Goal: Use online tool/utility: Utilize a website feature to perform a specific function

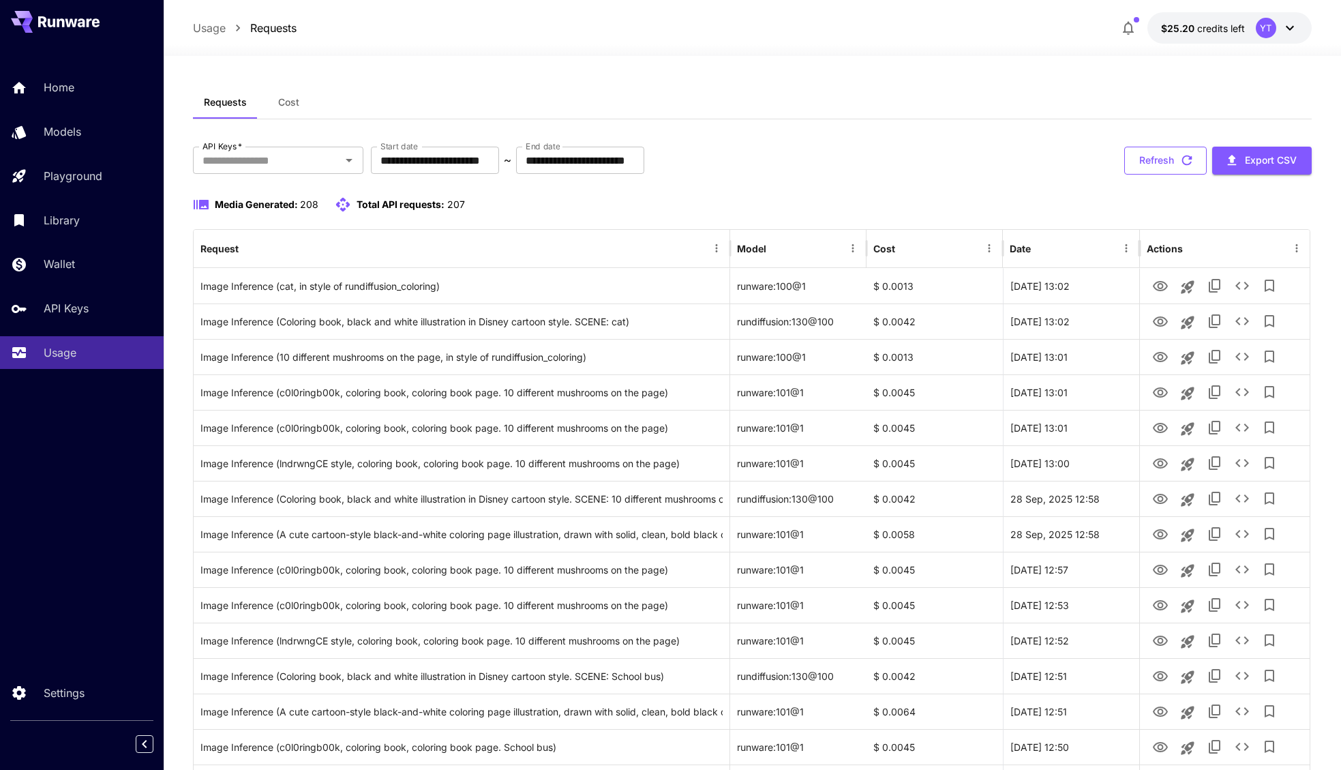
click at [1176, 161] on button "Refresh" at bounding box center [1165, 161] width 82 height 28
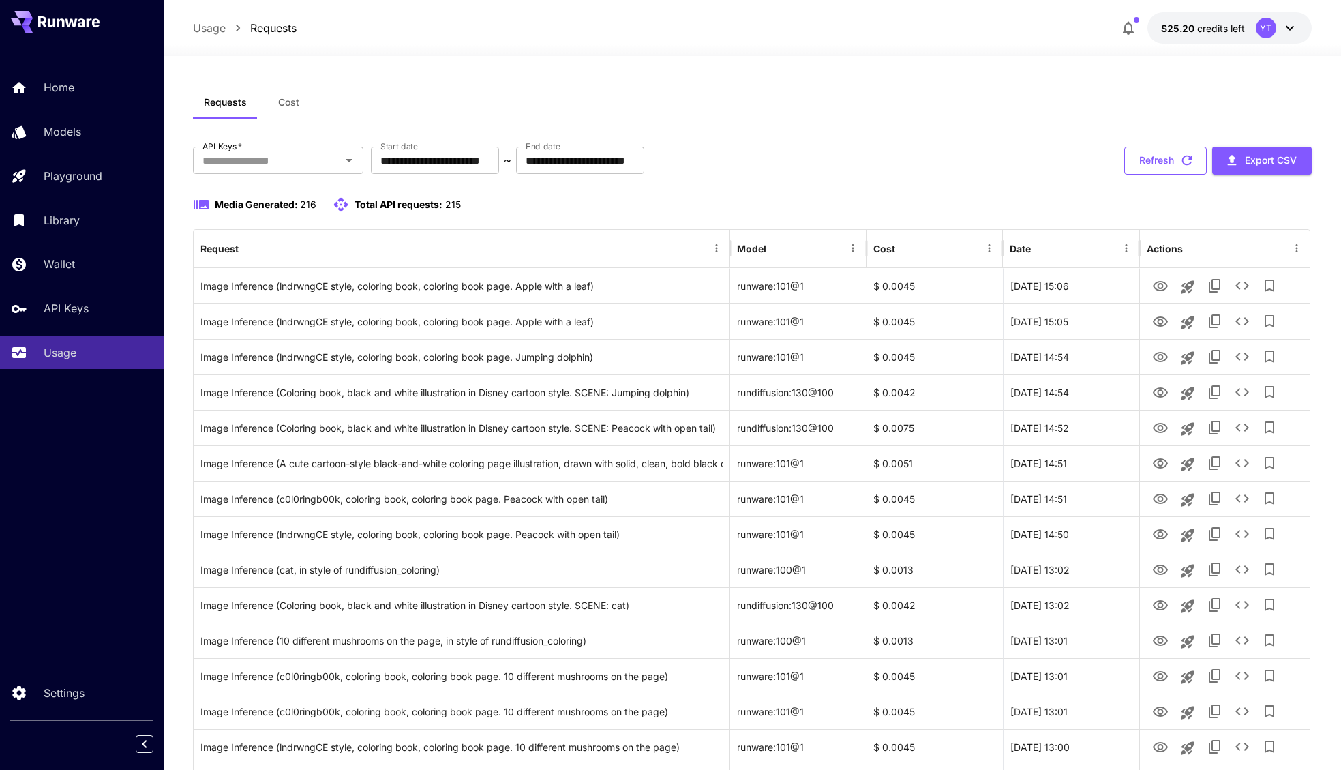
click at [1170, 161] on button "Refresh" at bounding box center [1165, 161] width 82 height 28
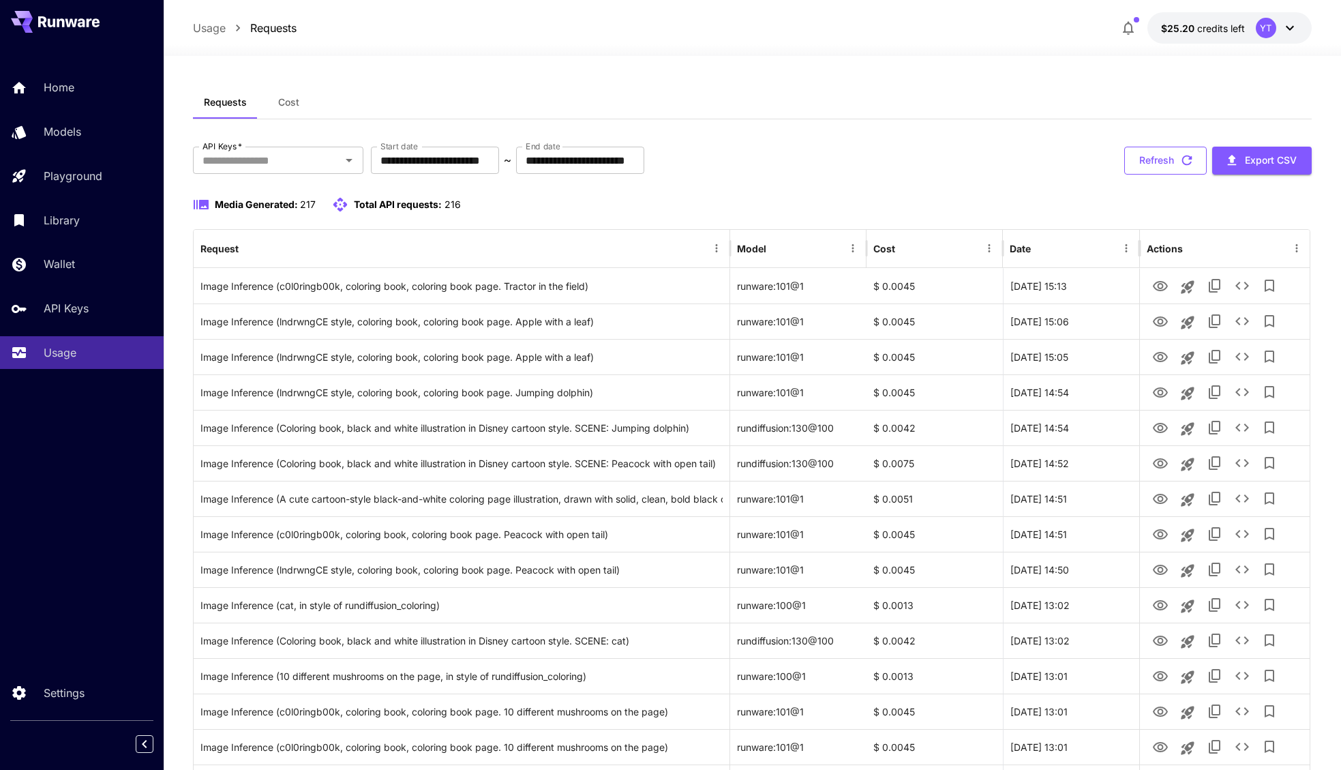
click at [1152, 157] on button "Refresh" at bounding box center [1165, 161] width 82 height 28
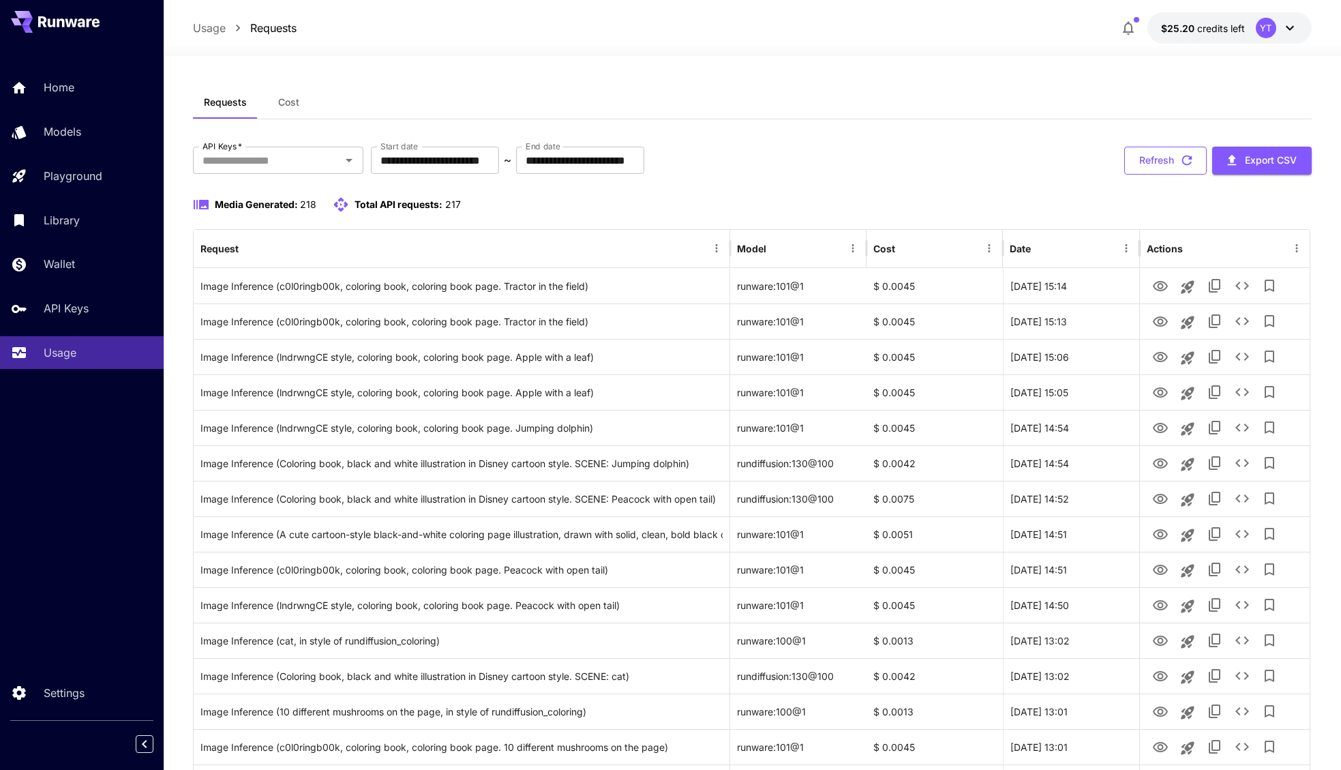
click at [1159, 162] on button "Refresh" at bounding box center [1165, 161] width 82 height 28
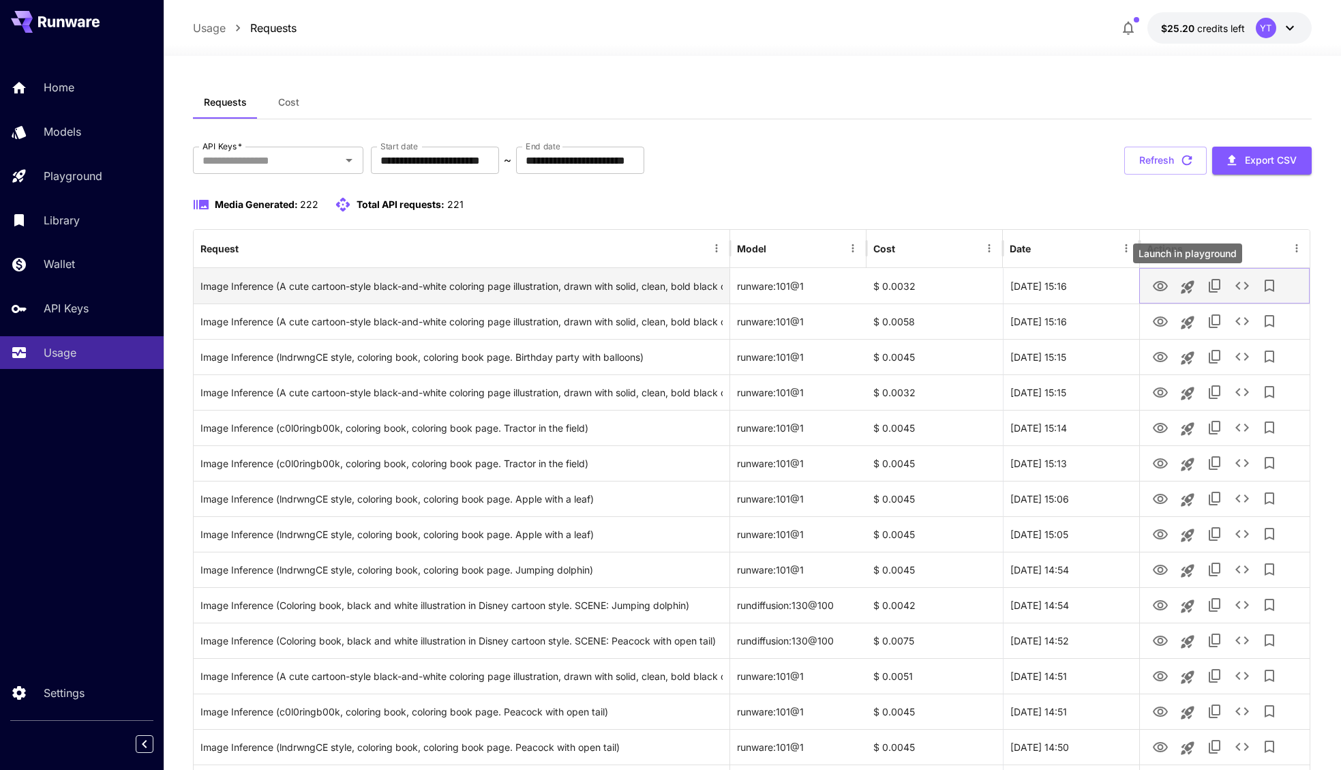
click at [1189, 290] on icon "Launch in playground" at bounding box center [1187, 286] width 13 height 13
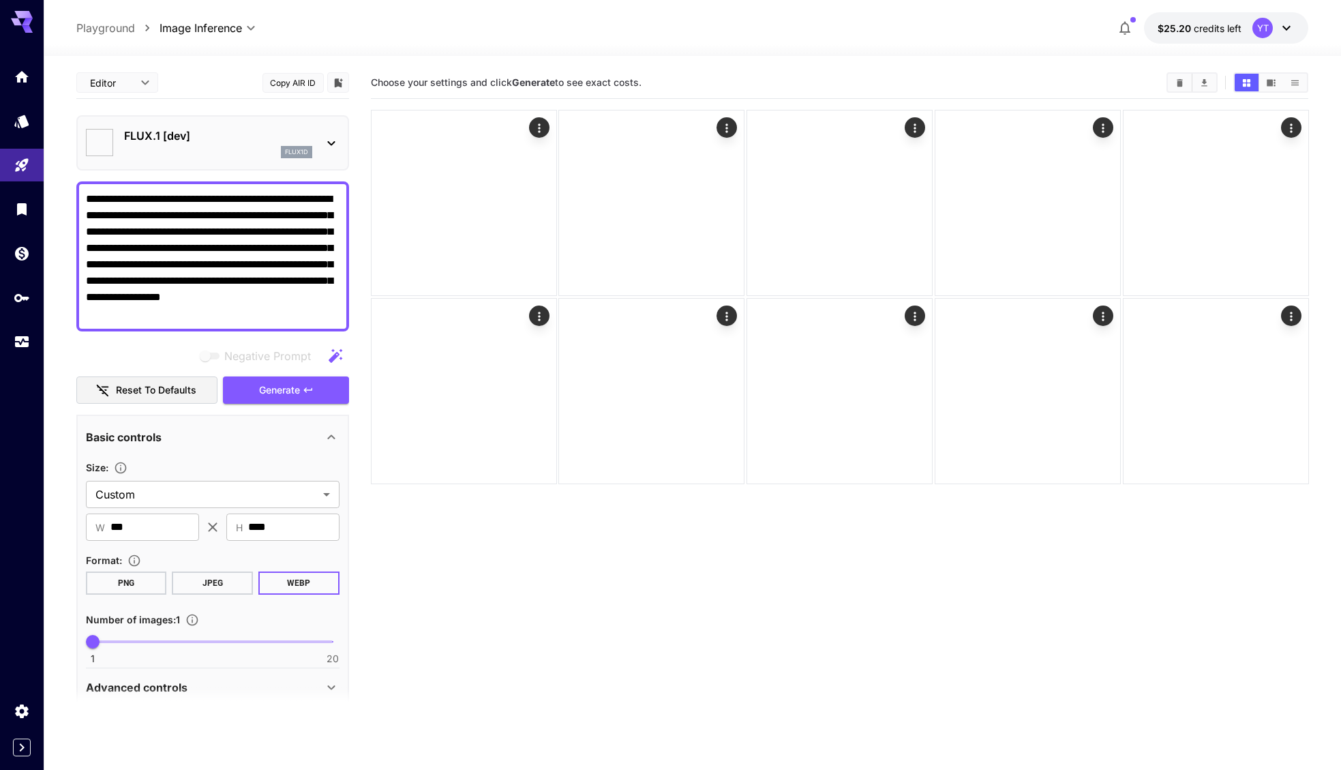
type input "**********"
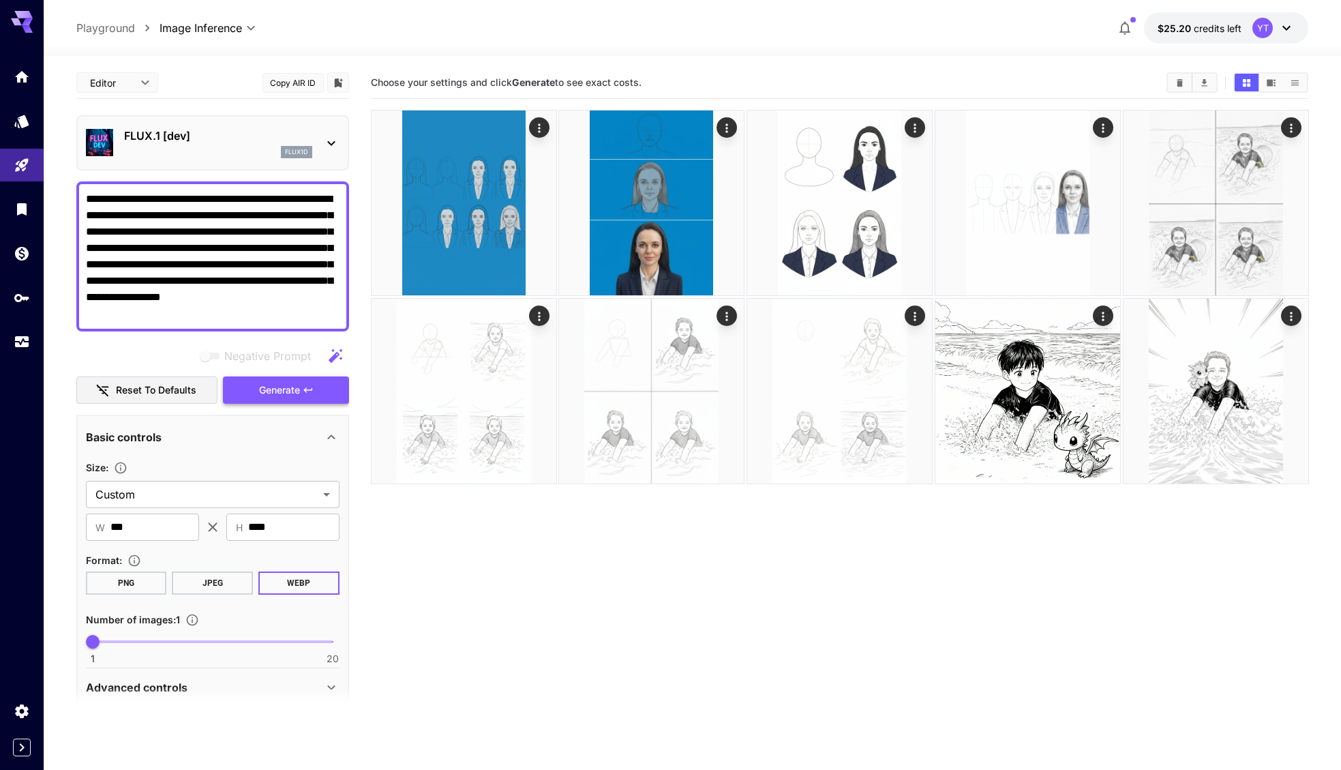
click at [312, 397] on button "Generate" at bounding box center [285, 390] width 125 height 28
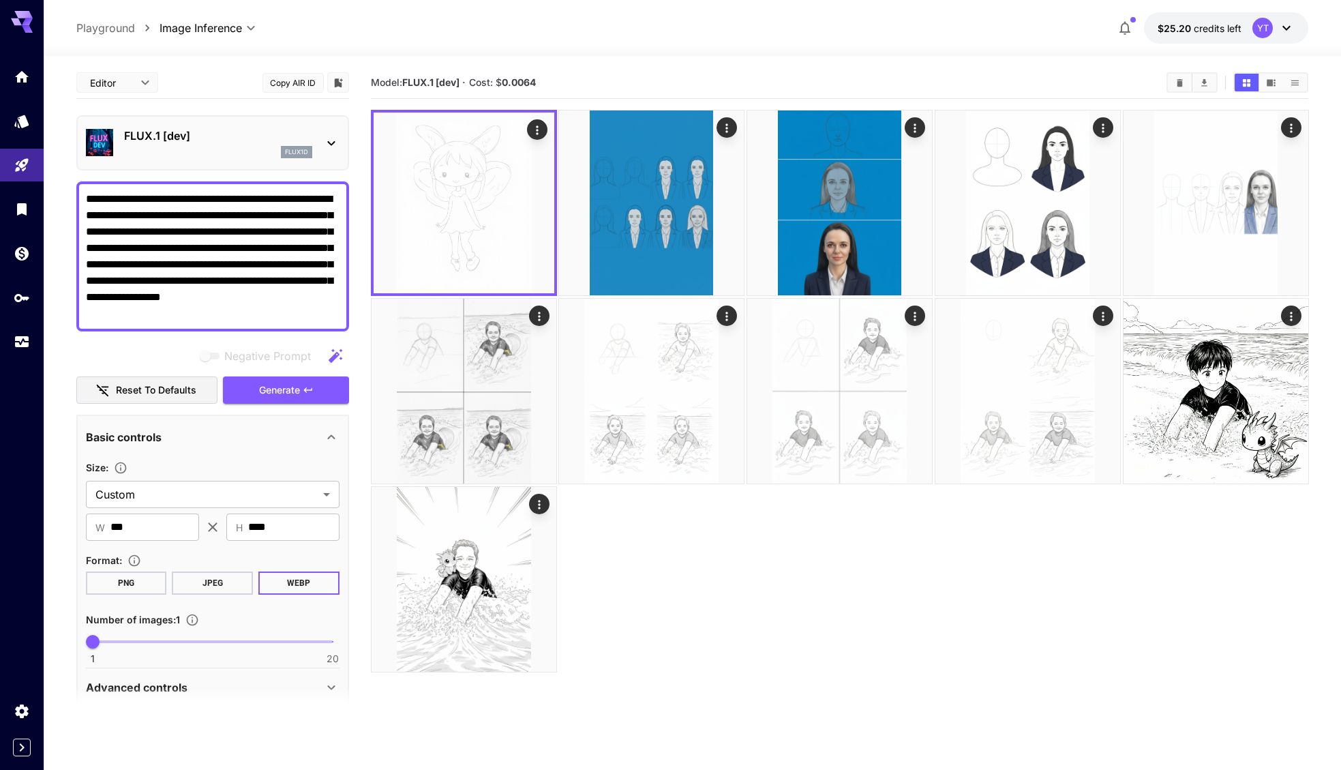
drag, startPoint x: 142, startPoint y: 214, endPoint x: 260, endPoint y: 296, distance: 143.0
click at [260, 296] on textarea "**********" at bounding box center [213, 256] width 254 height 131
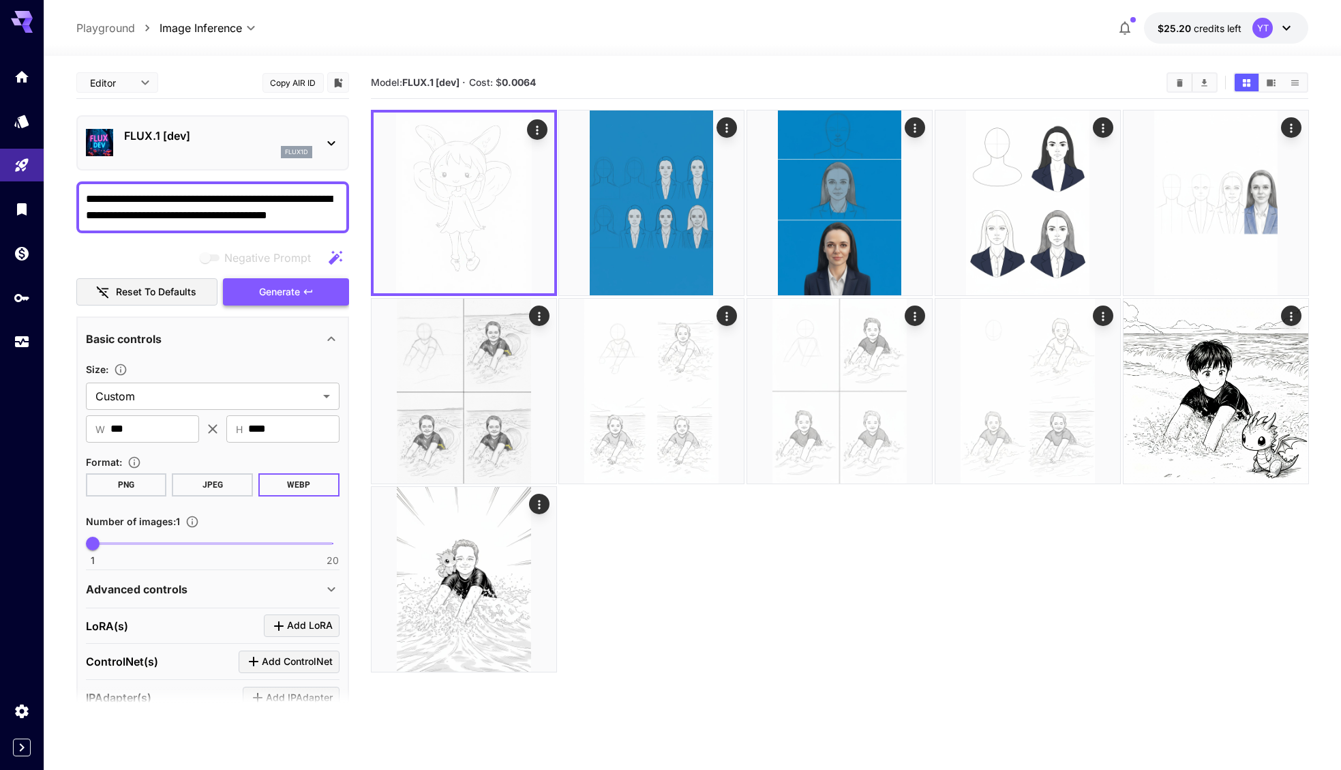
click at [307, 293] on icon "button" at bounding box center [308, 291] width 11 height 11
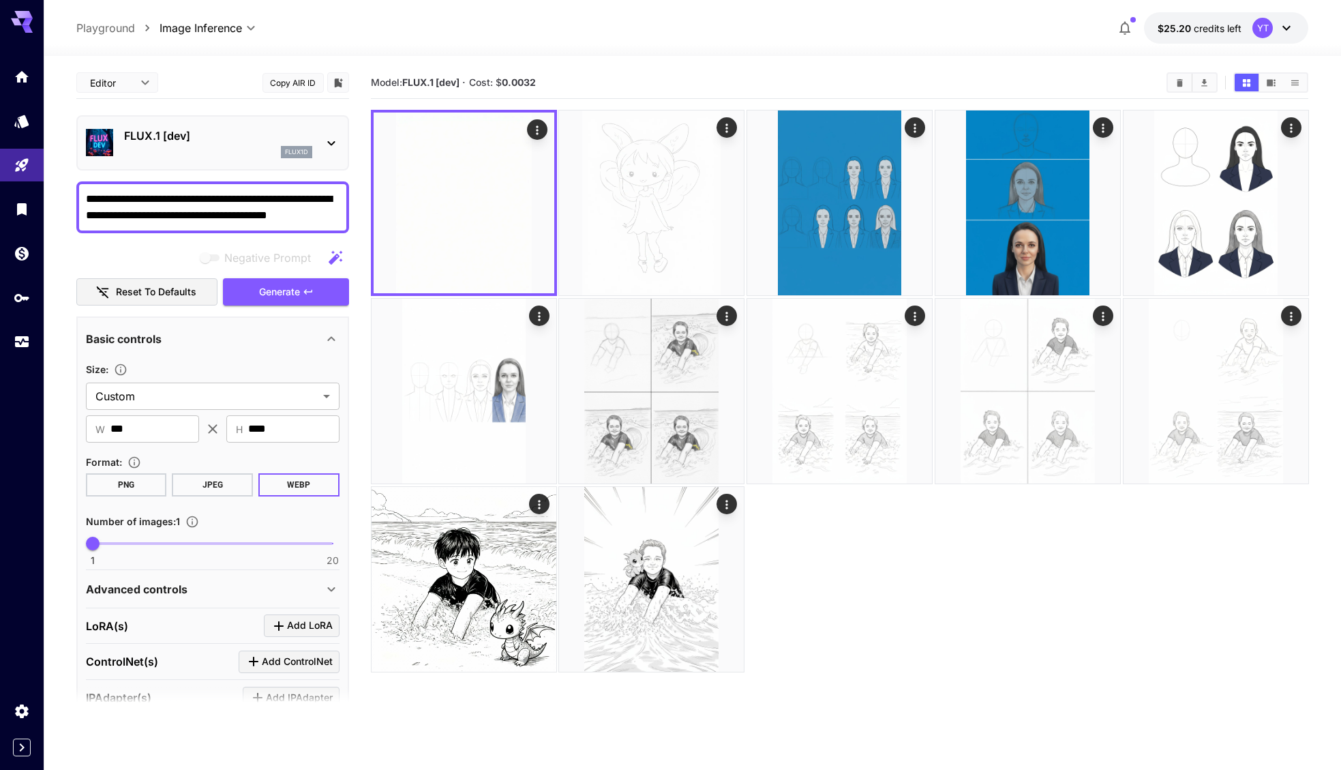
drag, startPoint x: 219, startPoint y: 215, endPoint x: 84, endPoint y: 185, distance: 138.4
click at [84, 185] on div "**********" at bounding box center [212, 207] width 273 height 52
type textarea "**********"
click at [254, 290] on button "Generate" at bounding box center [285, 292] width 125 height 28
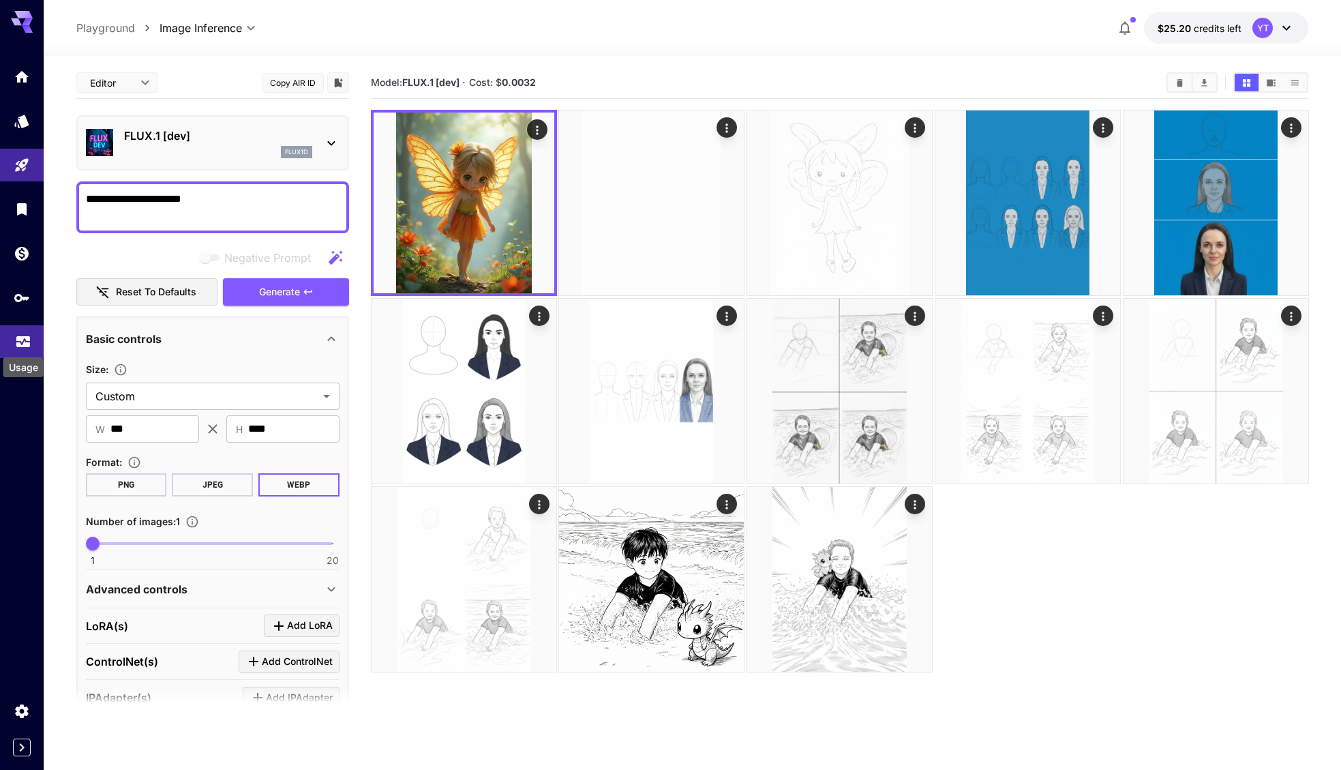
click at [21, 336] on icon "Usage" at bounding box center [23, 335] width 14 height 7
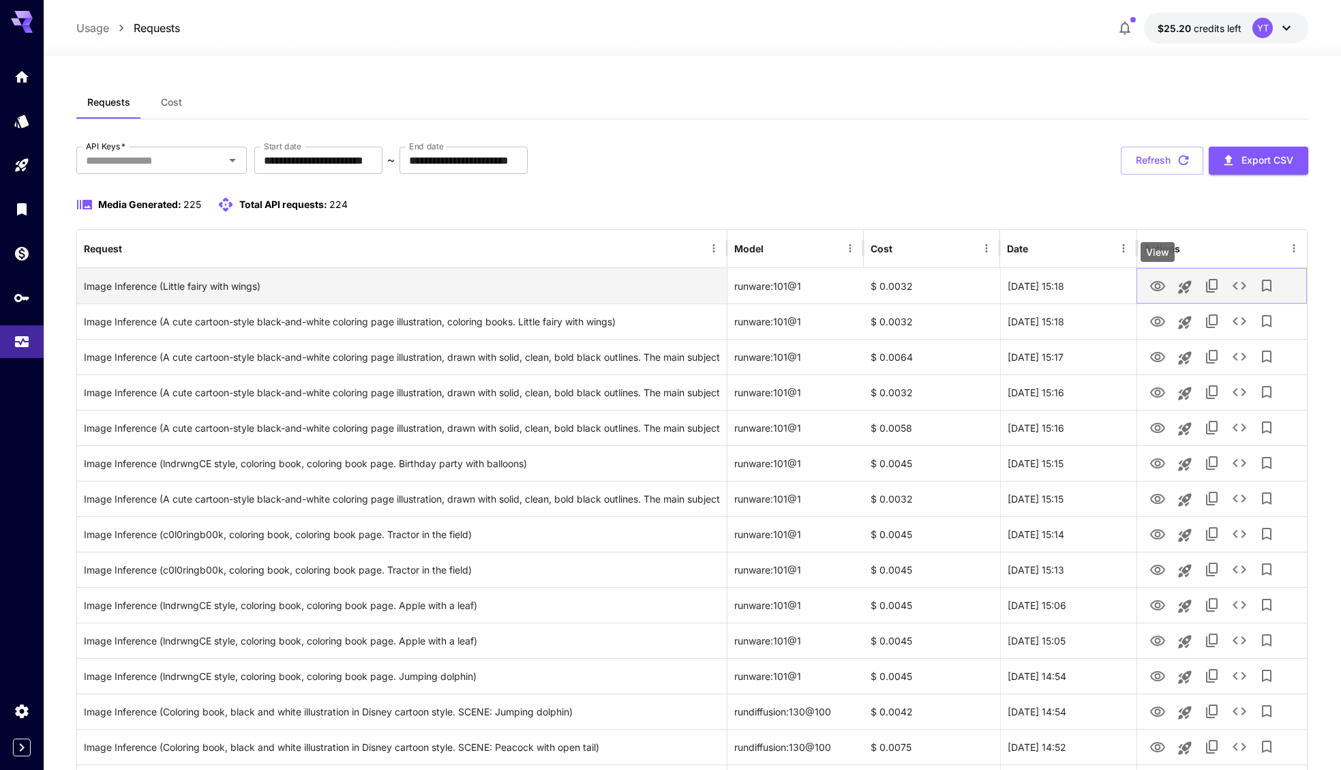
click at [1159, 285] on icon "View" at bounding box center [1157, 286] width 16 height 16
click at [1239, 287] on icon "See details" at bounding box center [1239, 285] width 16 height 16
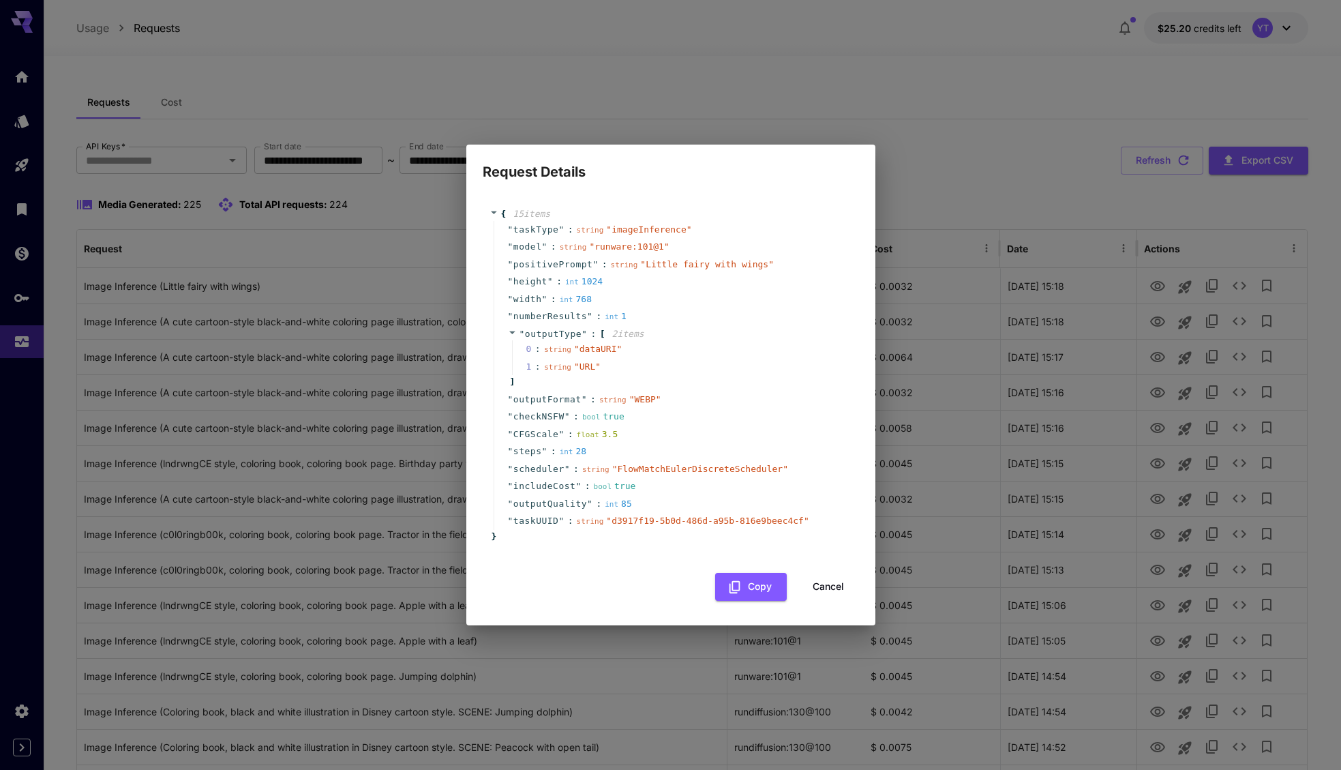
click at [868, 108] on div "Request Details { 15 item s " taskType " : string " imageInference " " model " …" at bounding box center [670, 385] width 1341 height 770
click at [829, 576] on button "Cancel" at bounding box center [828, 587] width 61 height 28
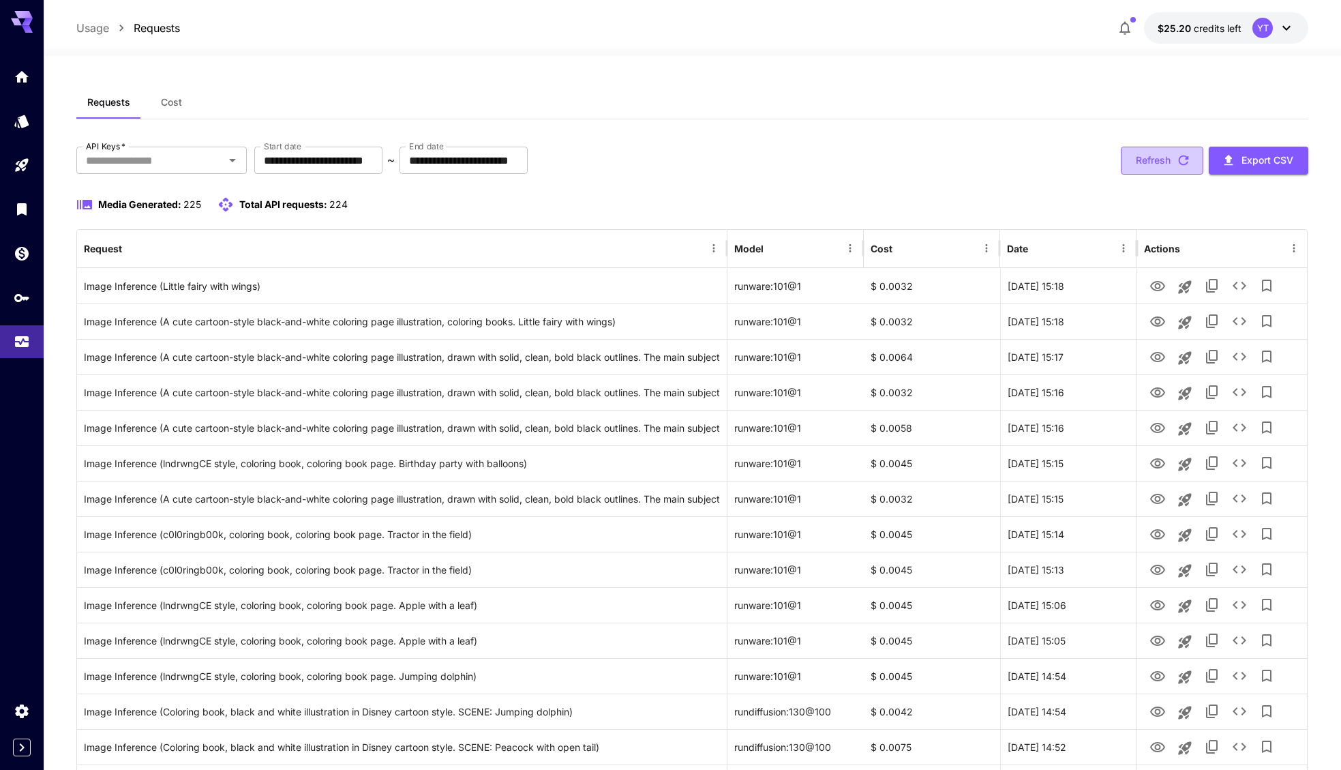
click at [1149, 162] on button "Refresh" at bounding box center [1162, 161] width 82 height 28
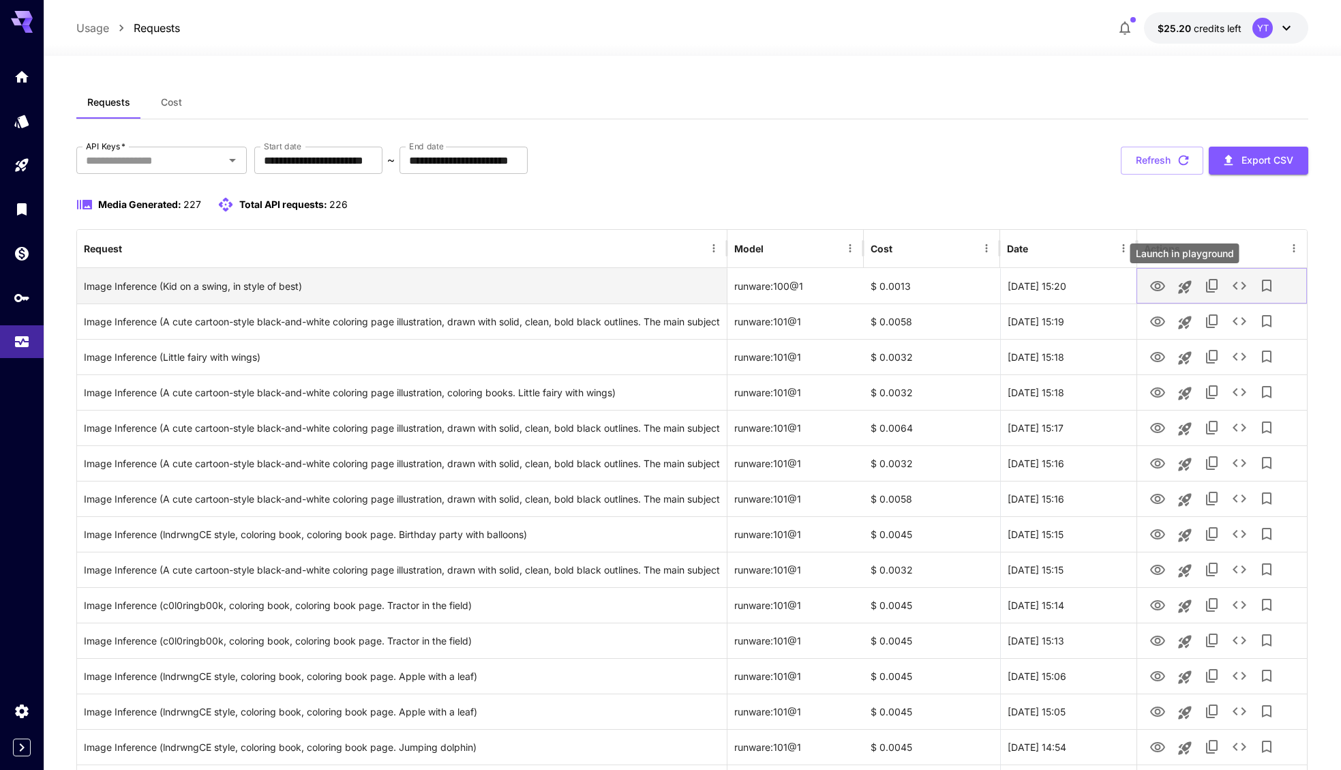
click at [1183, 283] on icon "Launch in playground" at bounding box center [1184, 287] width 16 height 16
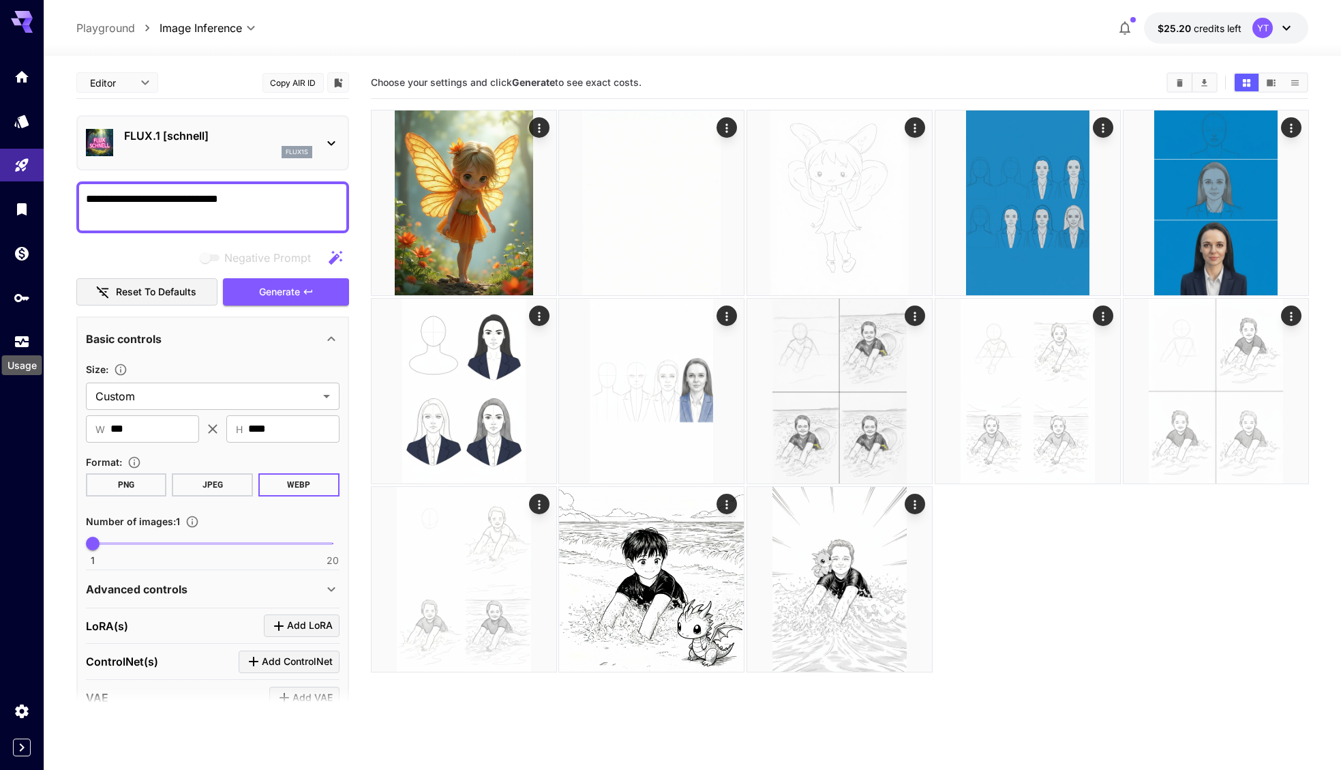
click at [19, 350] on div "Usage" at bounding box center [22, 361] width 43 height 31
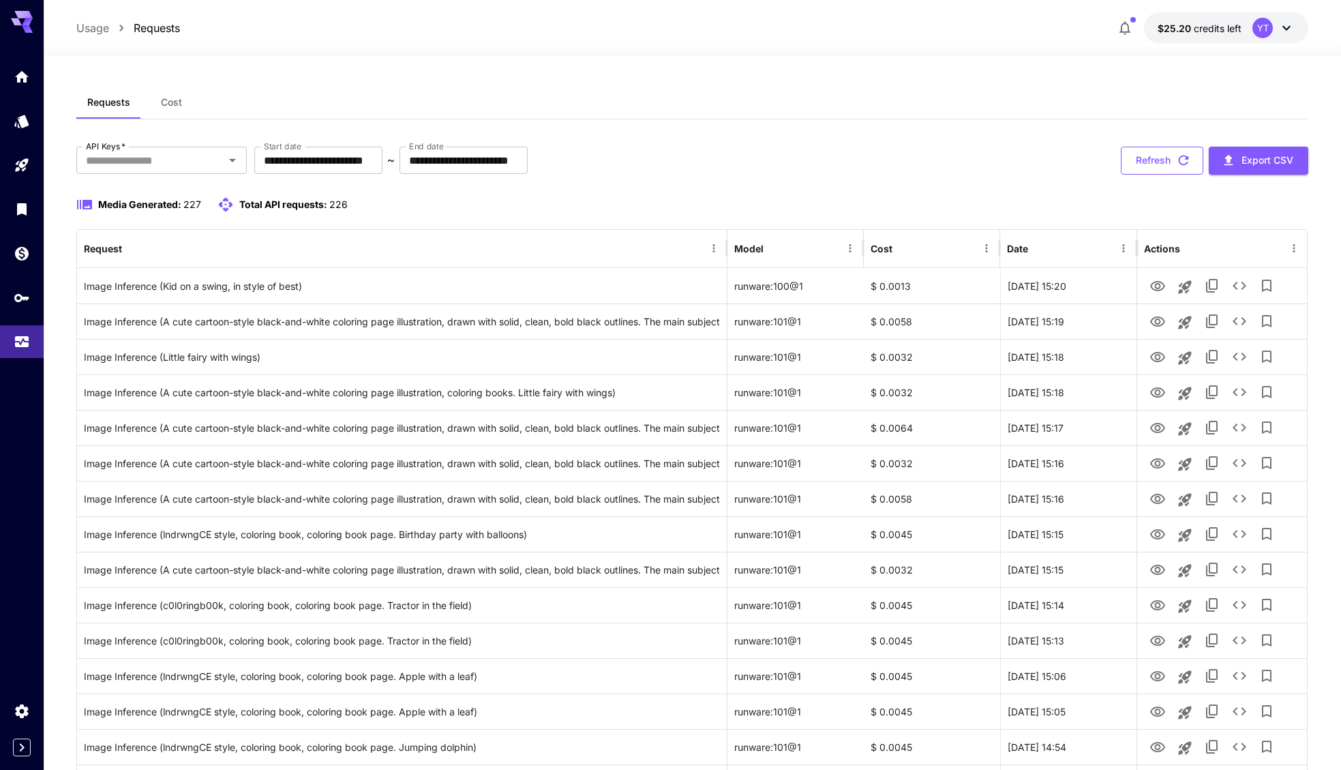
click at [1182, 162] on icon "button" at bounding box center [1183, 160] width 15 height 15
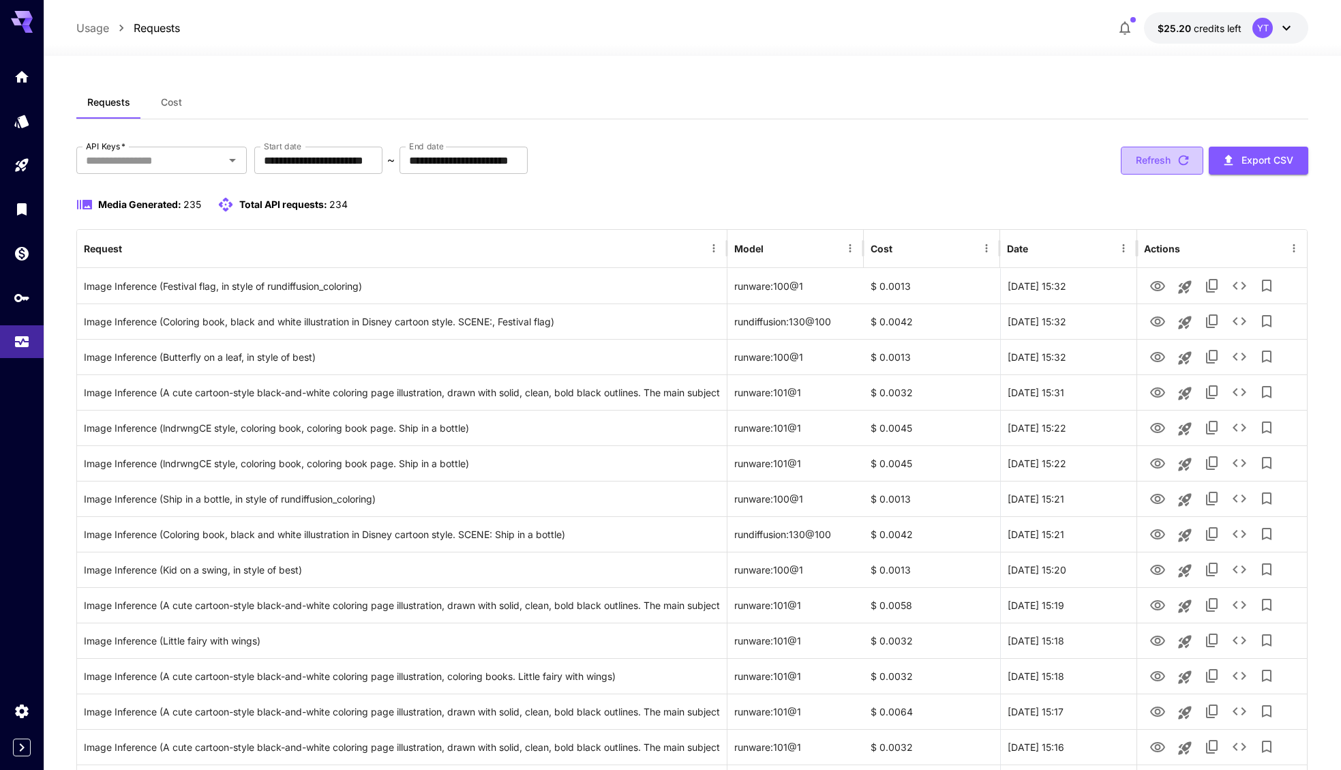
click at [1140, 170] on button "Refresh" at bounding box center [1162, 161] width 82 height 28
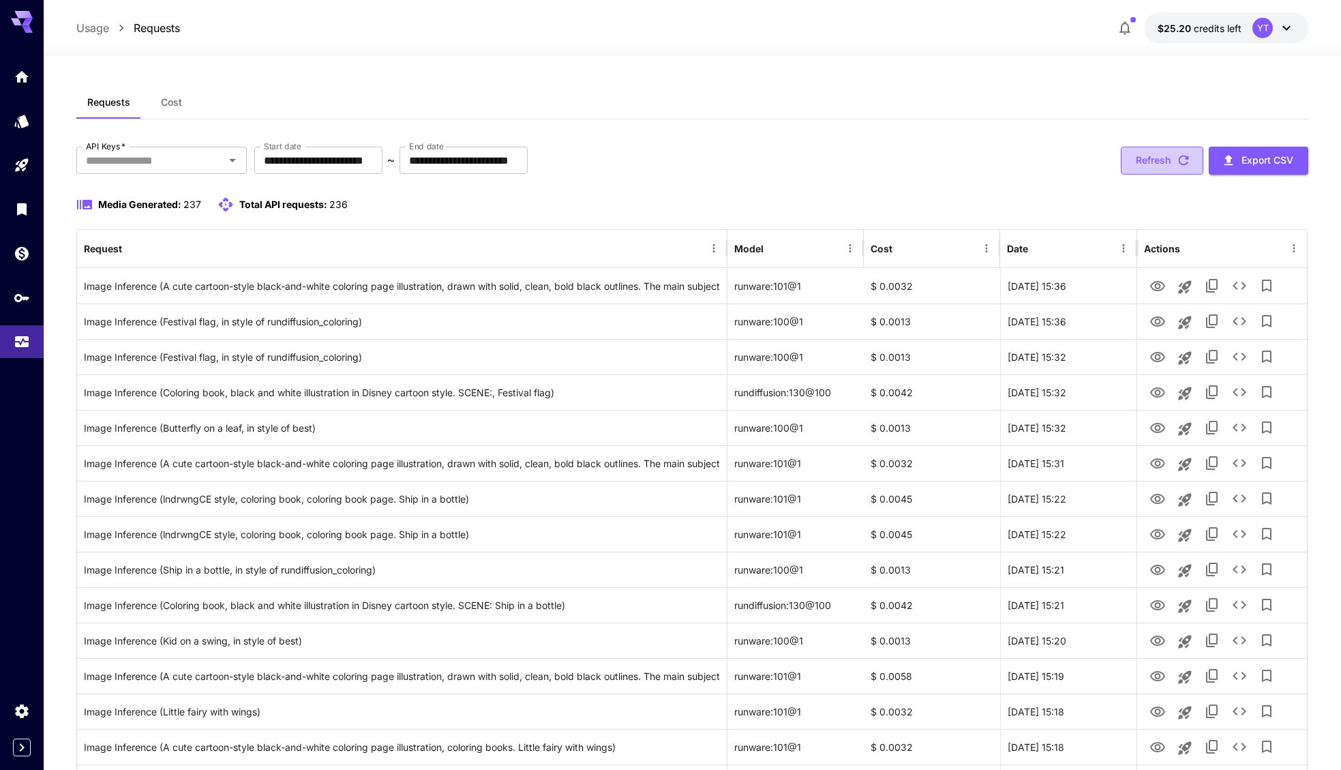
click at [1176, 151] on button "Refresh" at bounding box center [1162, 161] width 82 height 28
